Goal: Check status

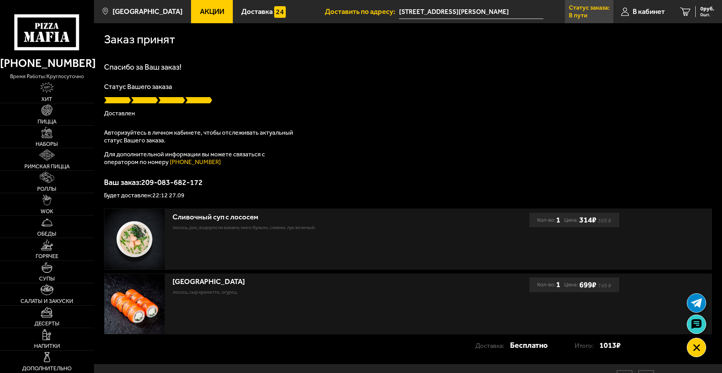
click at [578, 12] on p "В пути" at bounding box center [578, 15] width 19 height 6
click at [204, 14] on span "Акции" at bounding box center [212, 11] width 24 height 7
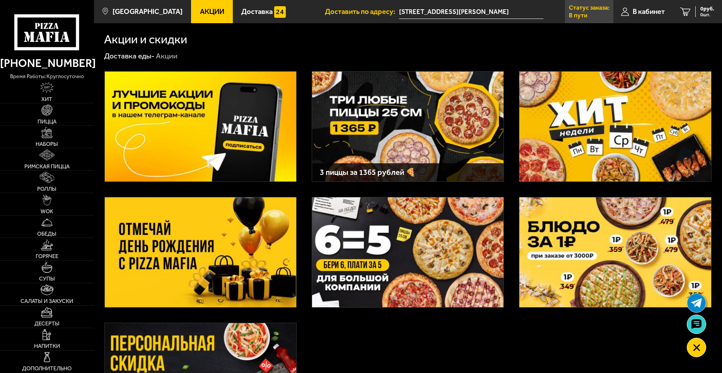
click at [586, 8] on p "Статус заказа:" at bounding box center [589, 8] width 41 height 6
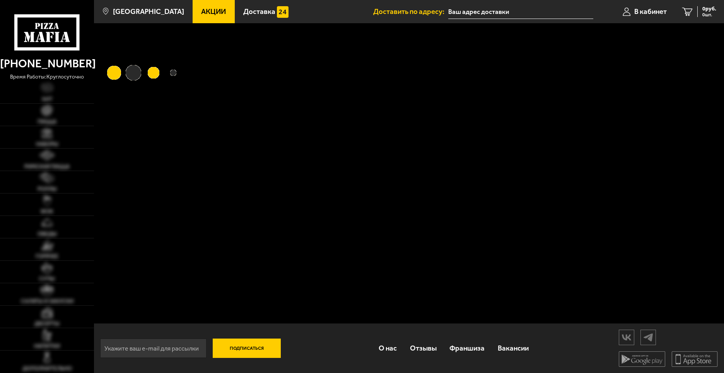
type input "[STREET_ADDRESS][PERSON_NAME]"
